Goal: Entertainment & Leisure: Consume media (video, audio)

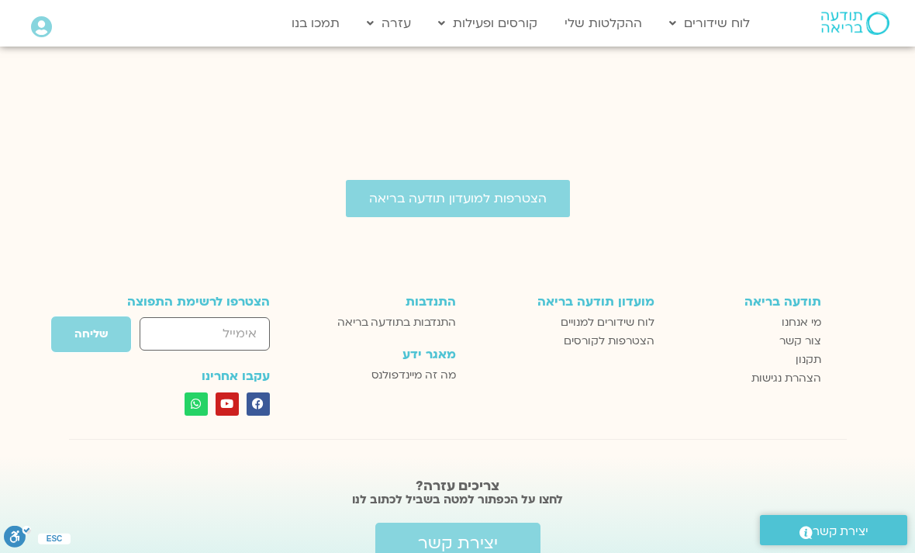
scroll to position [2306, 0]
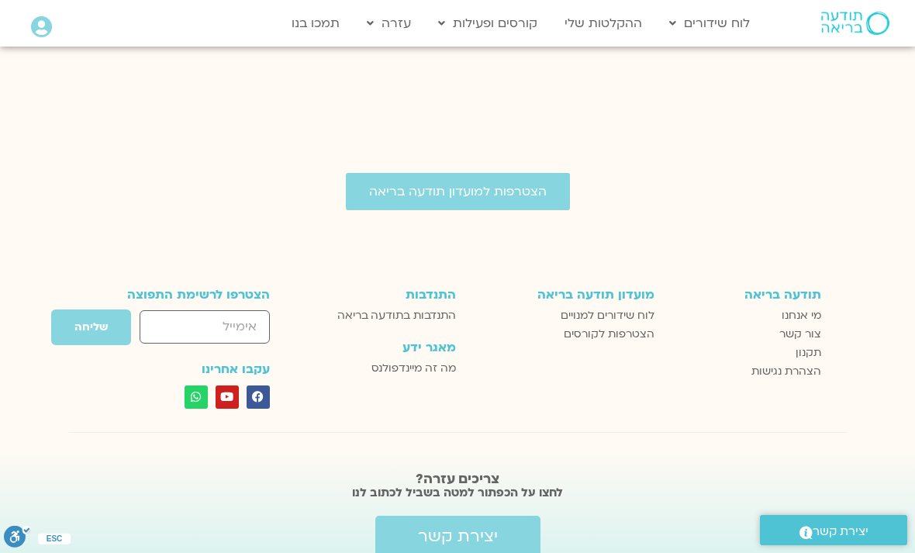
click at [628, 306] on span "לוח שידורים למנויים" at bounding box center [607, 315] width 94 height 19
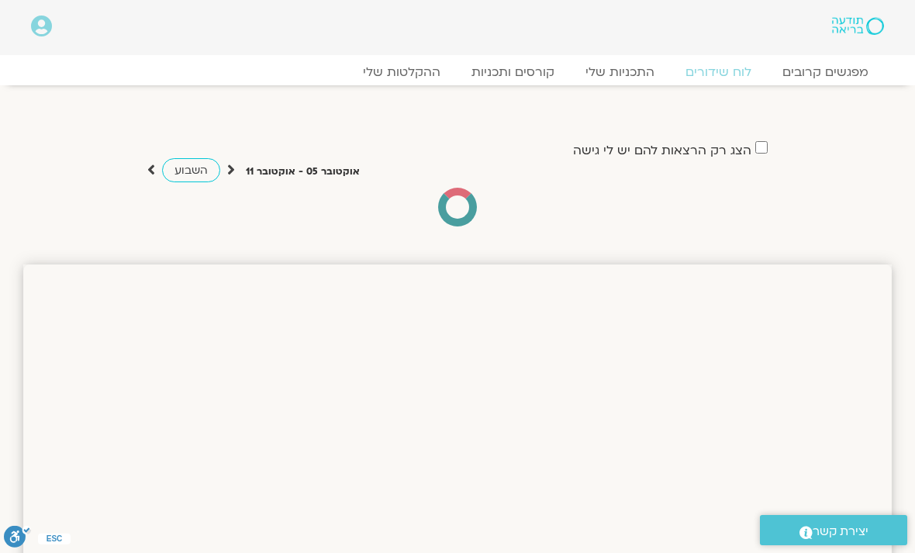
click at [432, 78] on link "ההקלטות שלי" at bounding box center [401, 72] width 109 height 16
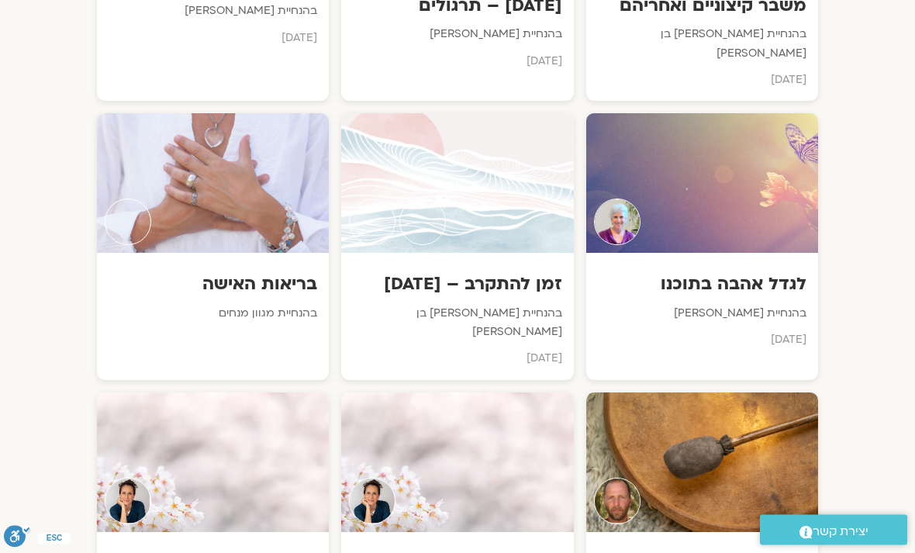
scroll to position [2982, 0]
click at [481, 253] on div "זמן להתקרב – [DATE] בהנחיית [PERSON_NAME] בן [PERSON_NAME] [DATE]" at bounding box center [457, 316] width 232 height 126
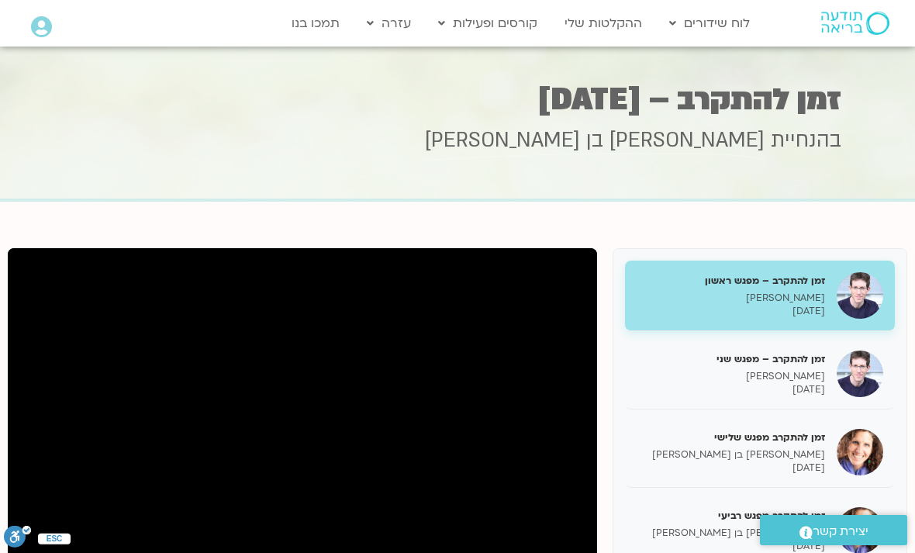
click at [799, 389] on p "[DATE]" at bounding box center [730, 389] width 188 height 13
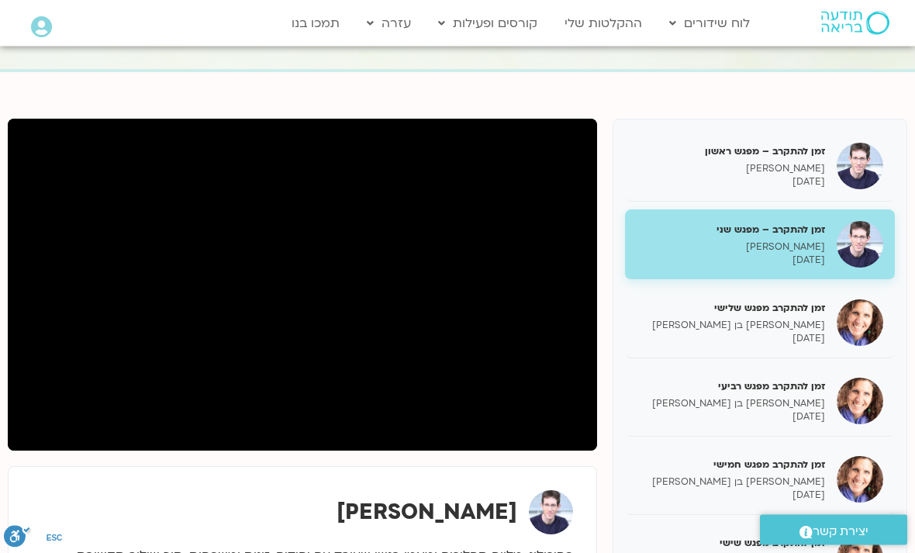
scroll to position [129, 0]
click at [819, 319] on p "[PERSON_NAME] בן [PERSON_NAME]" at bounding box center [730, 325] width 188 height 13
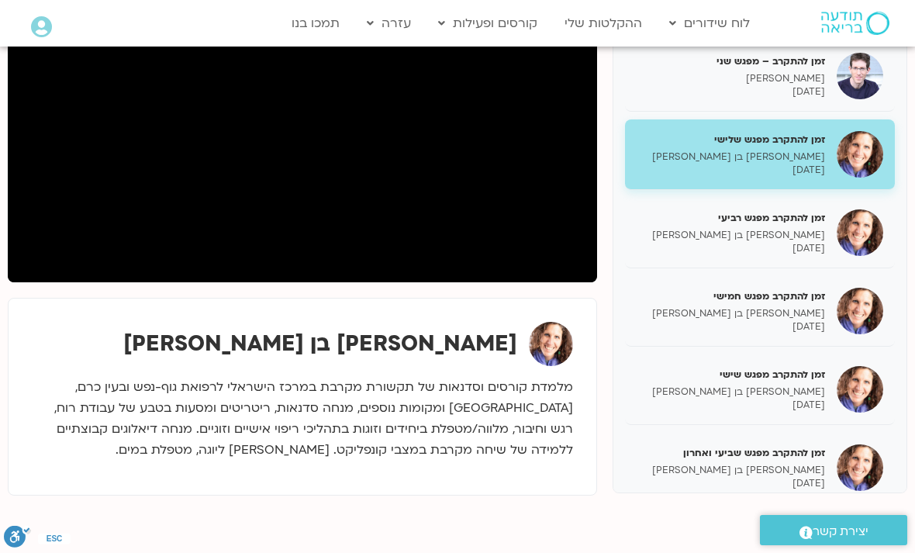
scroll to position [298, 0]
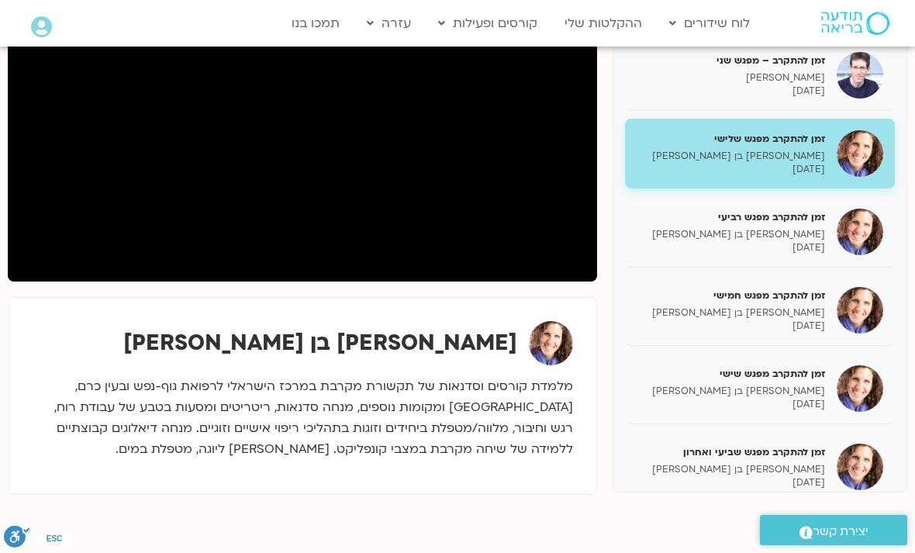
click at [41, 39] on div at bounding box center [41, 28] width 21 height 24
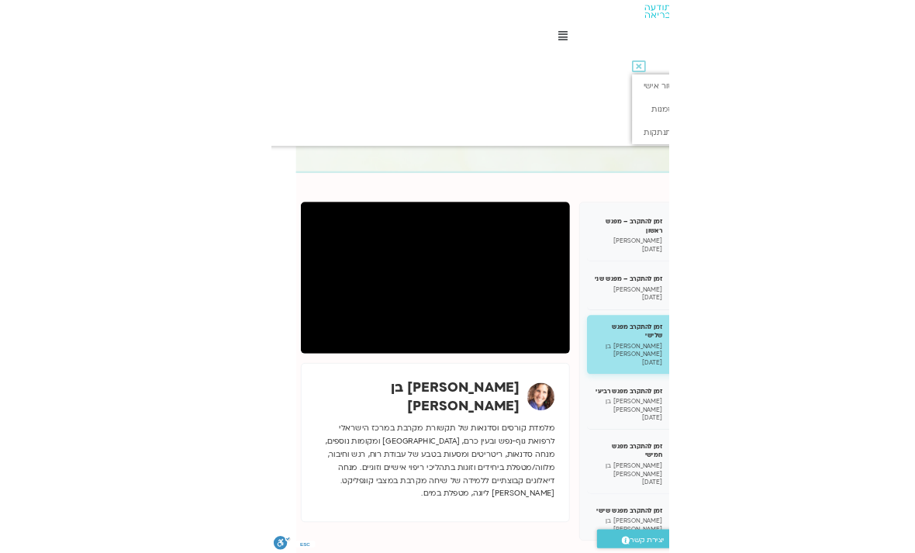
scroll to position [0, 0]
